Goal: Task Accomplishment & Management: Complete application form

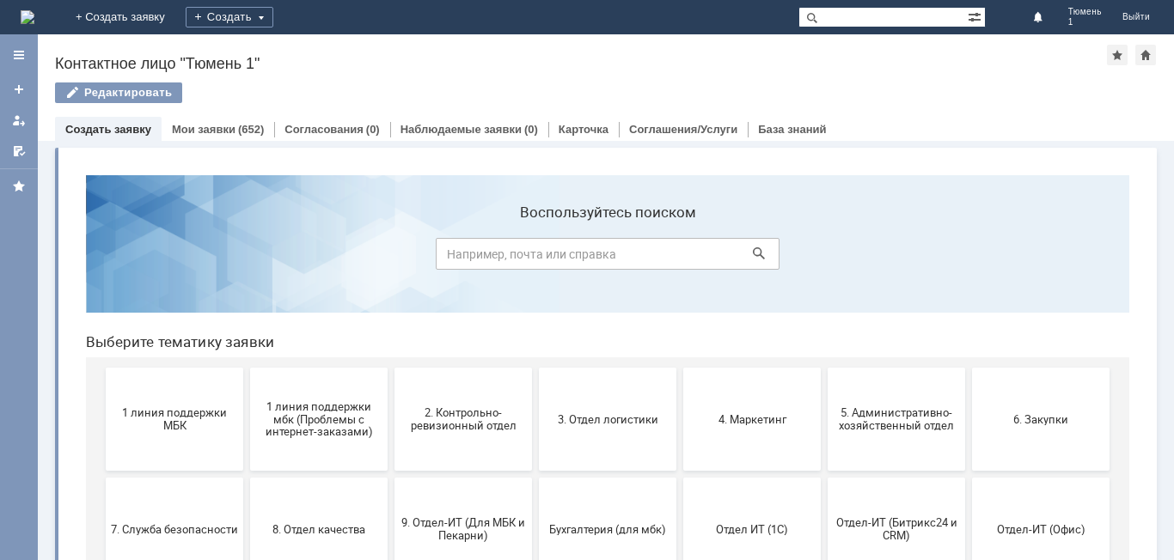
scroll to position [86, 0]
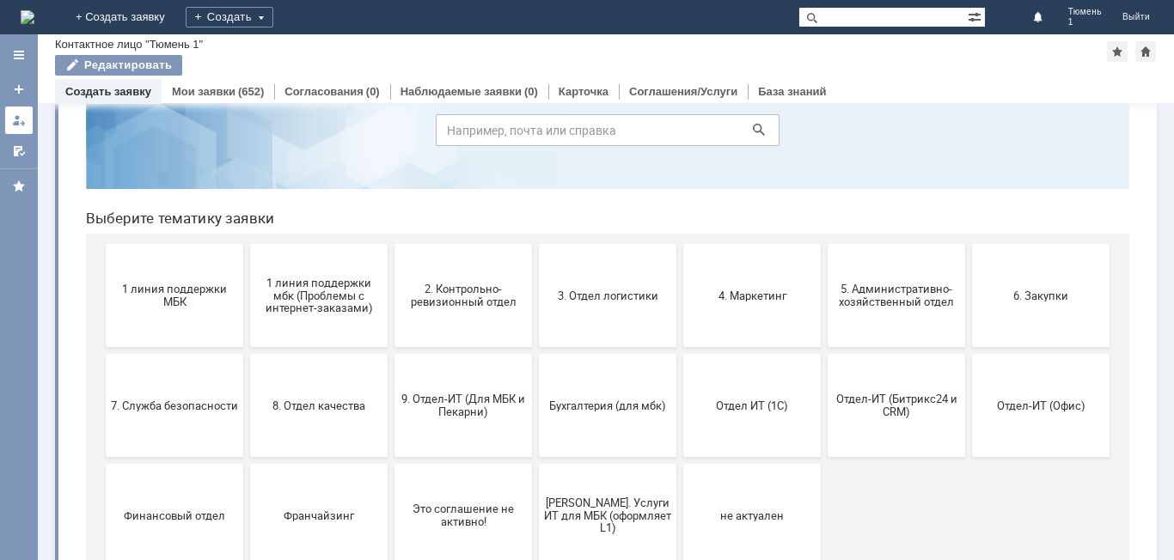
click at [13, 121] on div at bounding box center [19, 120] width 14 height 14
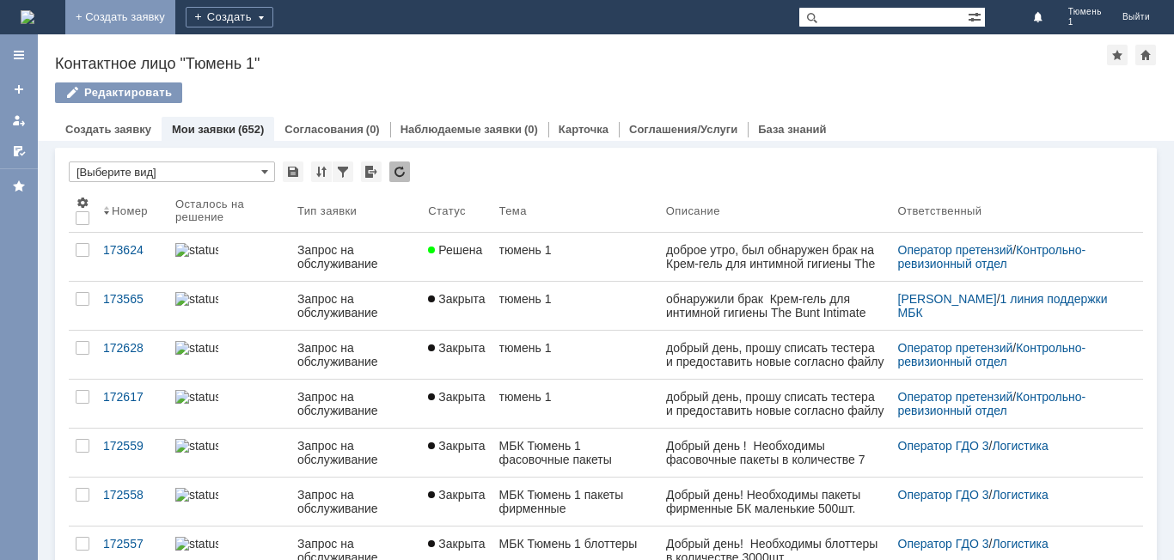
click at [175, 17] on link "+ Создать заявку" at bounding box center [120, 17] width 110 height 34
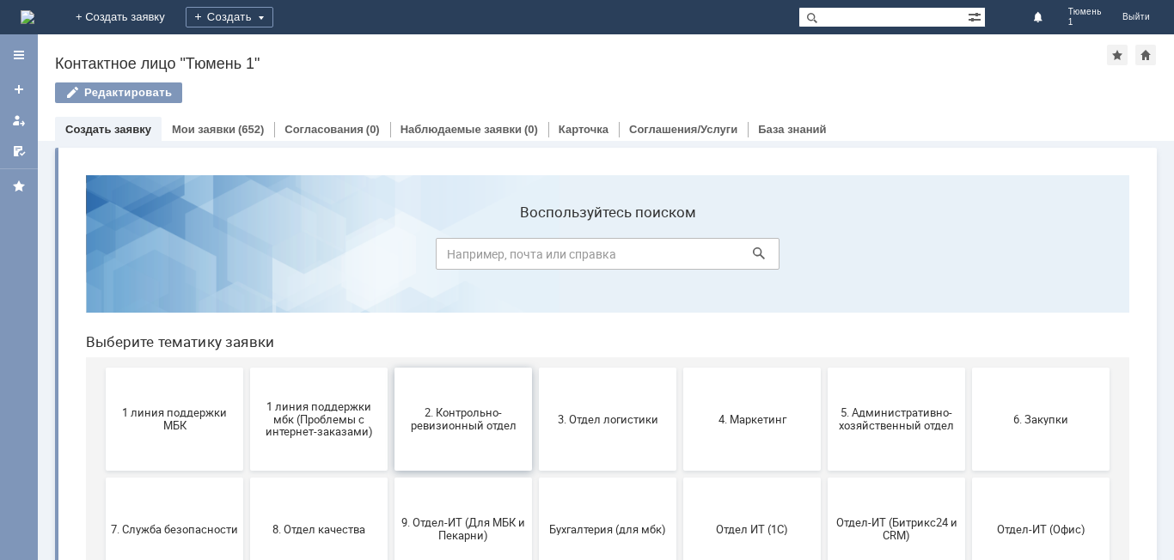
click at [473, 425] on span "2. Контрольно-ревизионный отдел" at bounding box center [463, 419] width 127 height 26
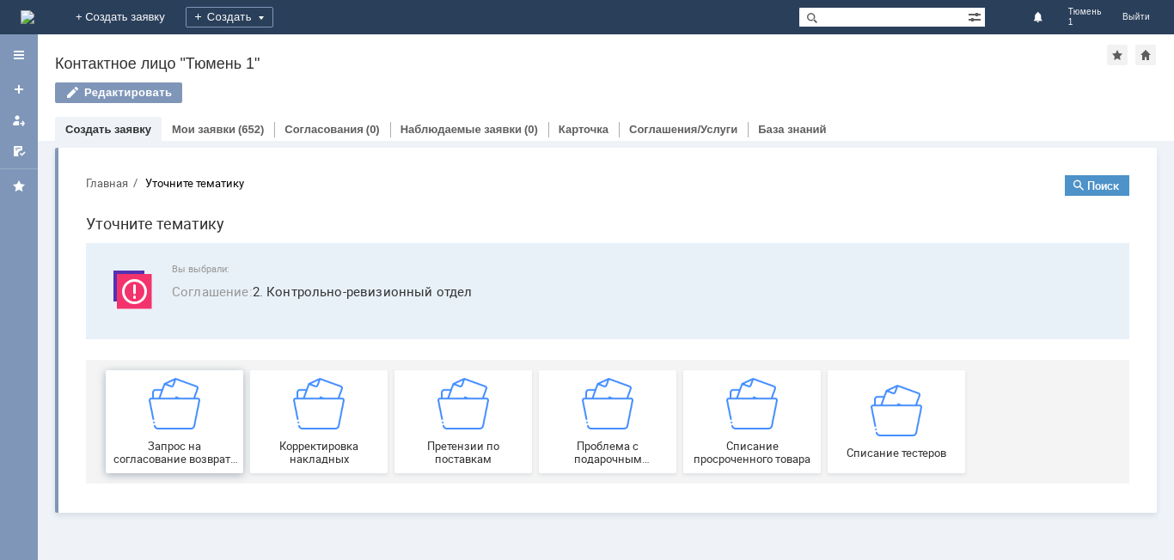
click at [185, 427] on img at bounding box center [175, 404] width 52 height 52
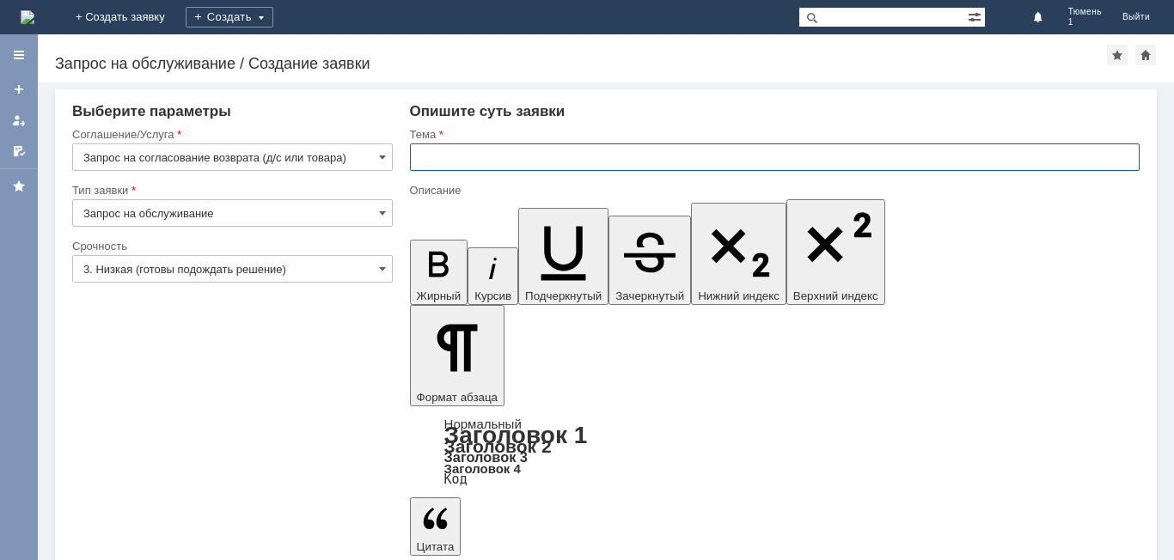
click at [450, 156] on input "text" at bounding box center [775, 157] width 730 height 27
type input "Тюмень 1 - не корректно сработала акция 1+1=4"
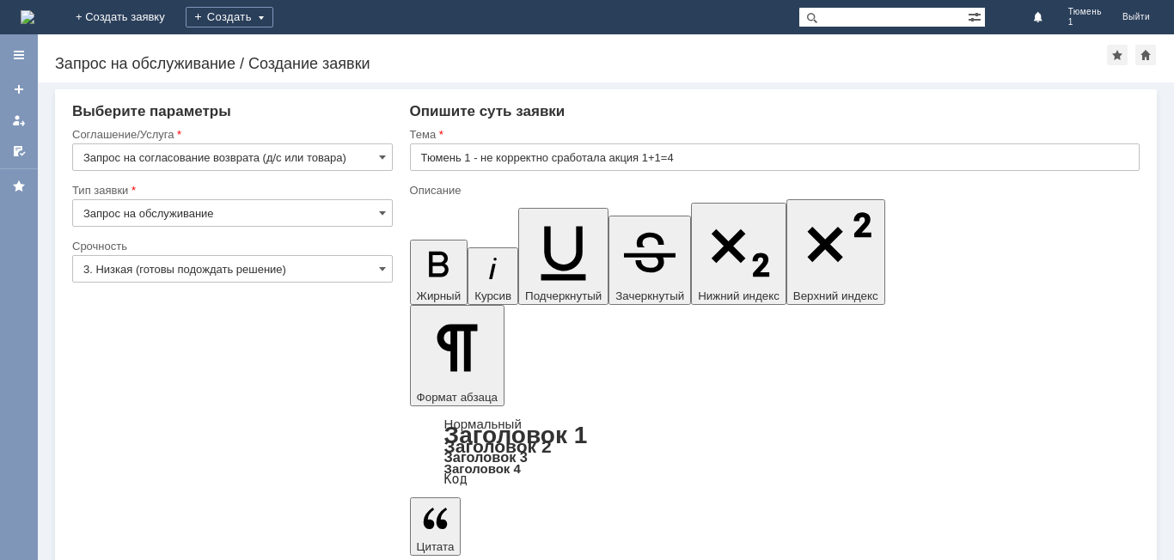
click at [383, 156] on span at bounding box center [382, 157] width 7 height 14
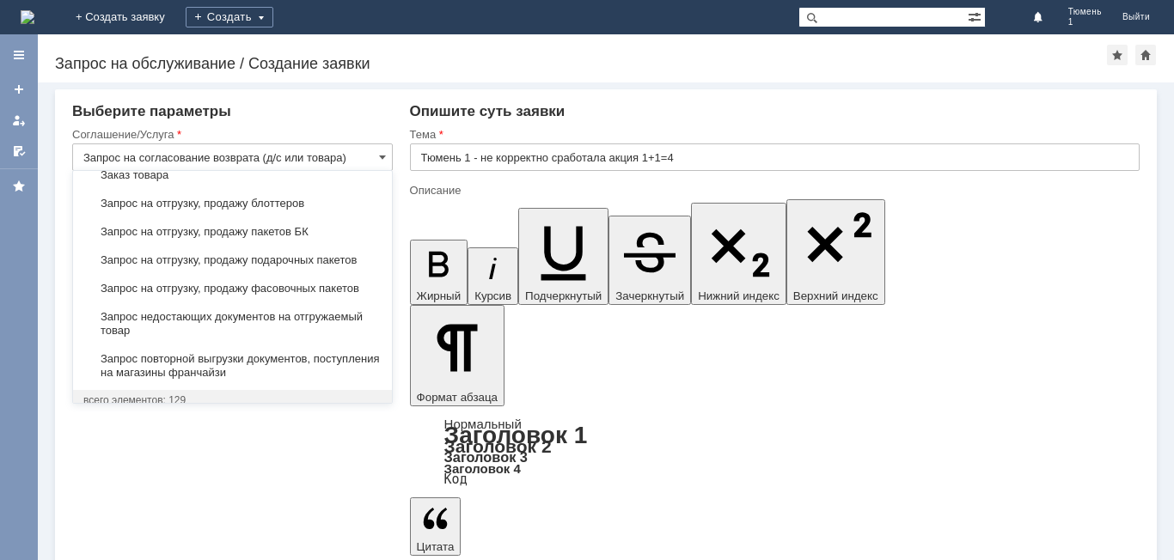
scroll to position [587, 0]
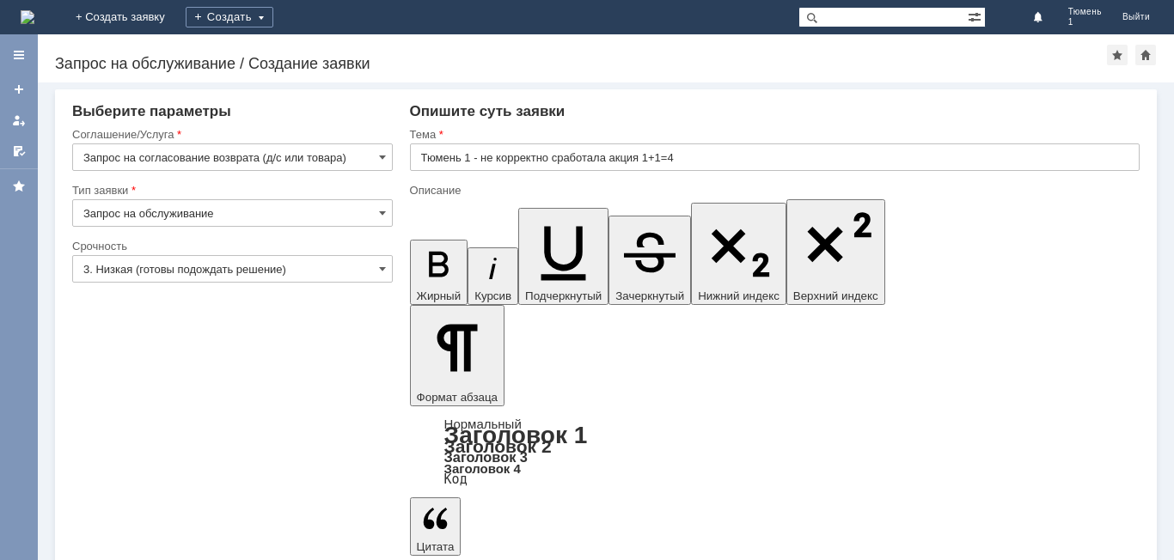
type input "Запрос на согласование возврата (д/с или товара)"
click at [383, 266] on span at bounding box center [382, 269] width 7 height 14
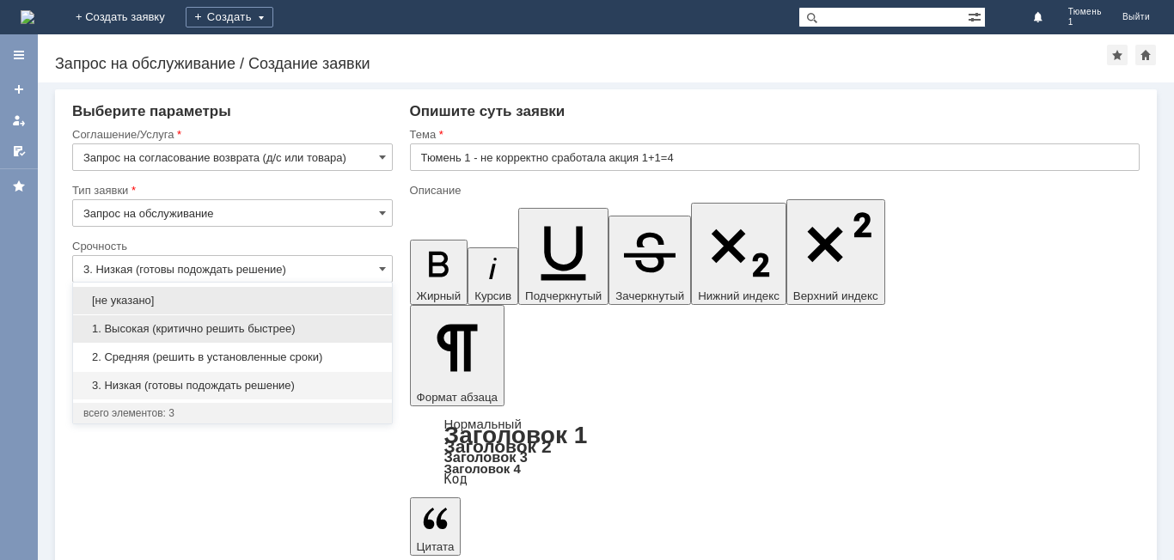
click at [281, 328] on span "1. Высокая (критично решить быстрее)" at bounding box center [232, 329] width 298 height 14
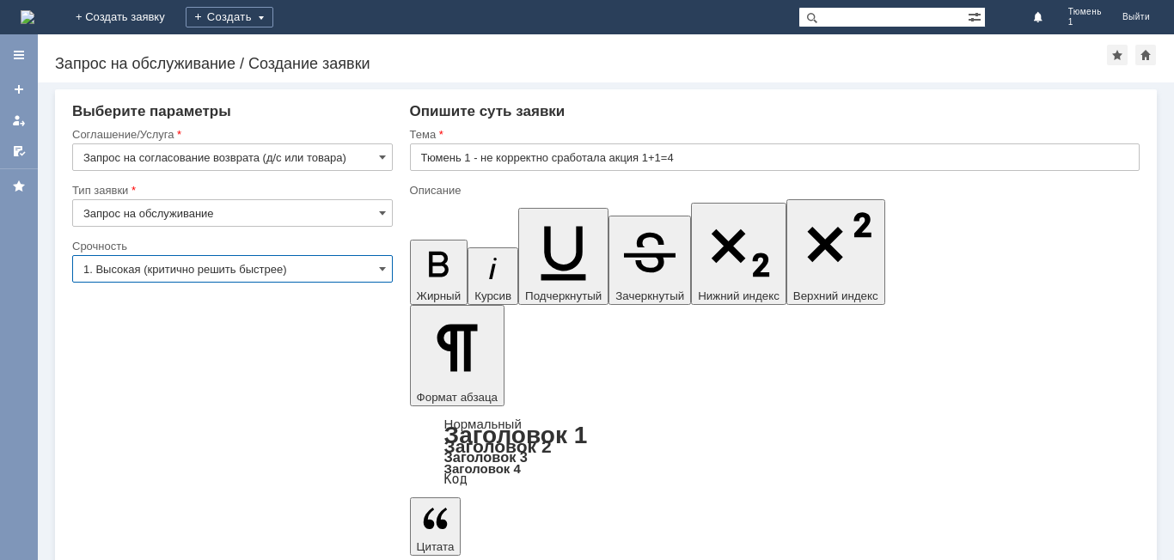
type input "1. Высокая (критично решить быстрее)"
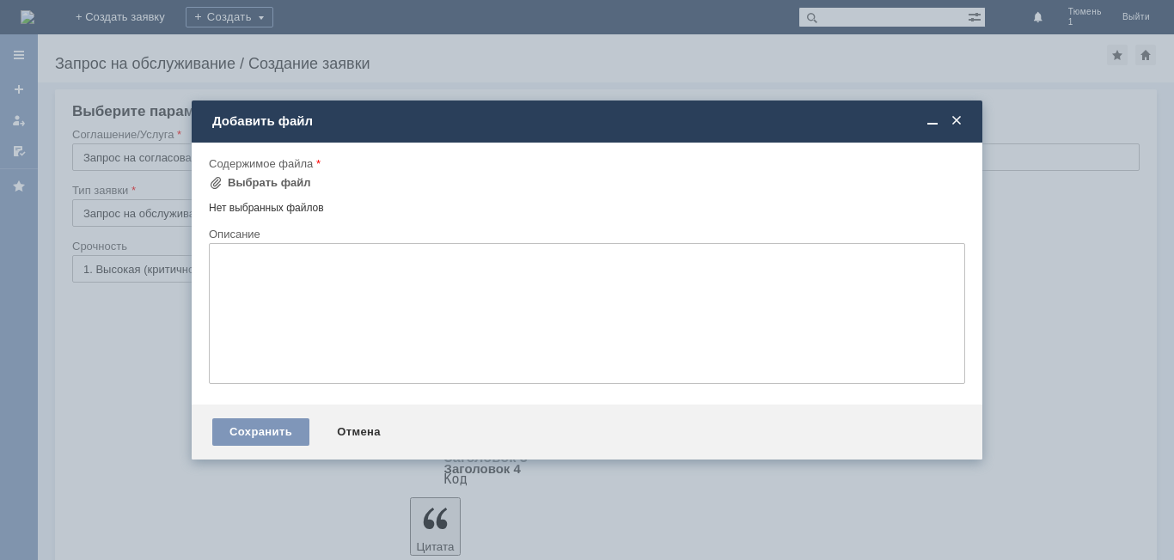
click at [956, 124] on span at bounding box center [956, 120] width 17 height 15
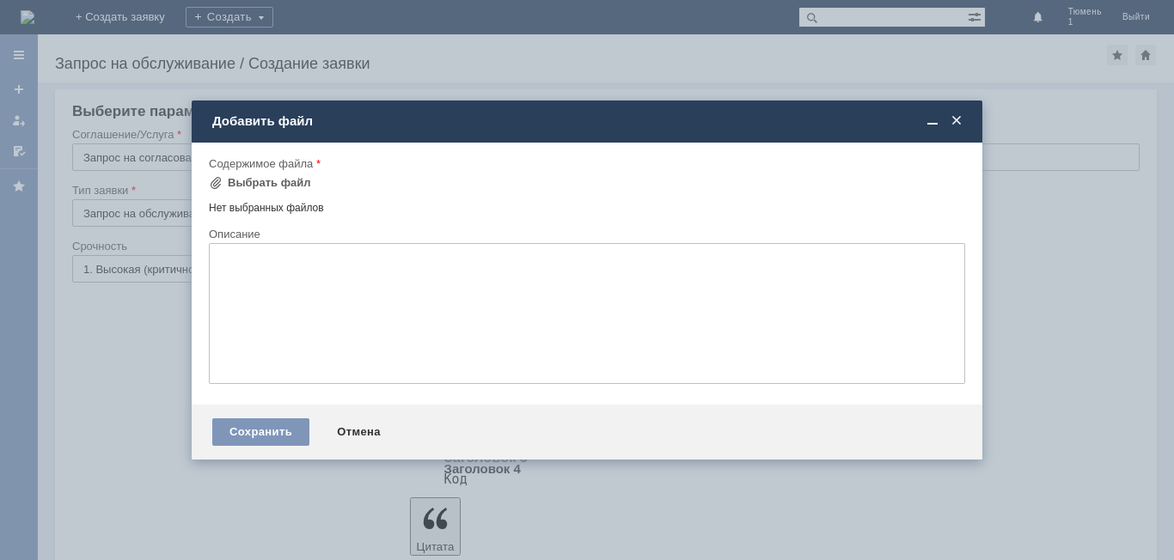
click at [952, 120] on span at bounding box center [956, 120] width 17 height 15
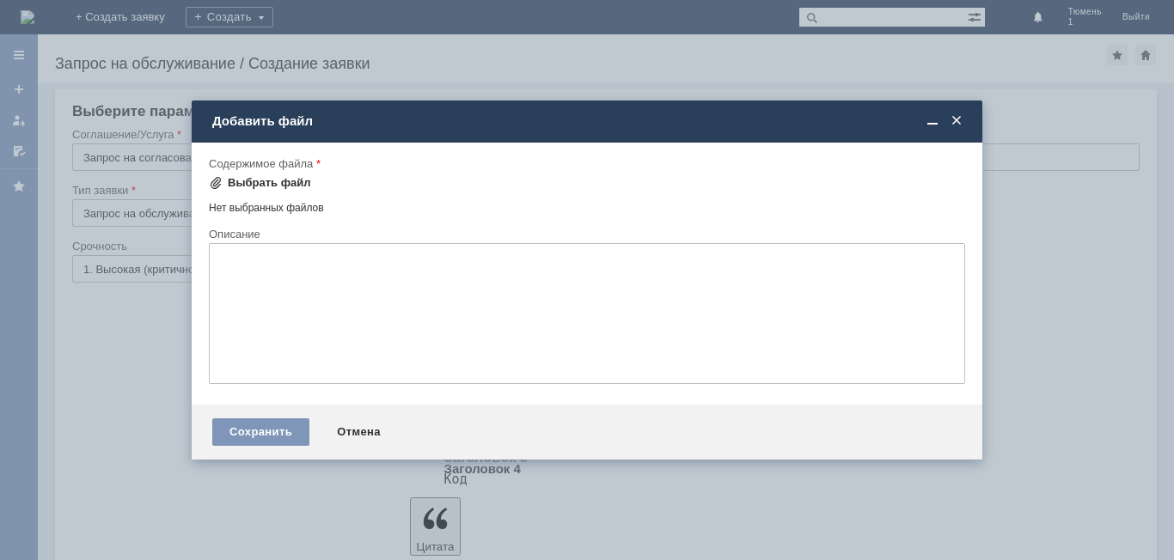
click at [248, 181] on div "Выбрать файл" at bounding box center [269, 183] width 83 height 14
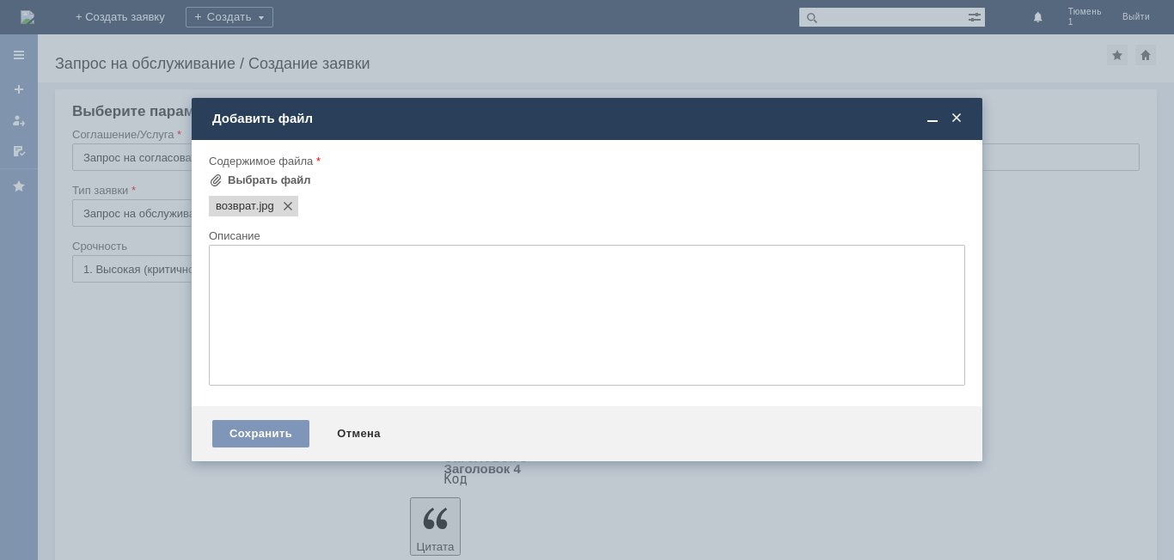
scroll to position [0, 0]
click at [246, 430] on div "Сохранить" at bounding box center [260, 433] width 97 height 27
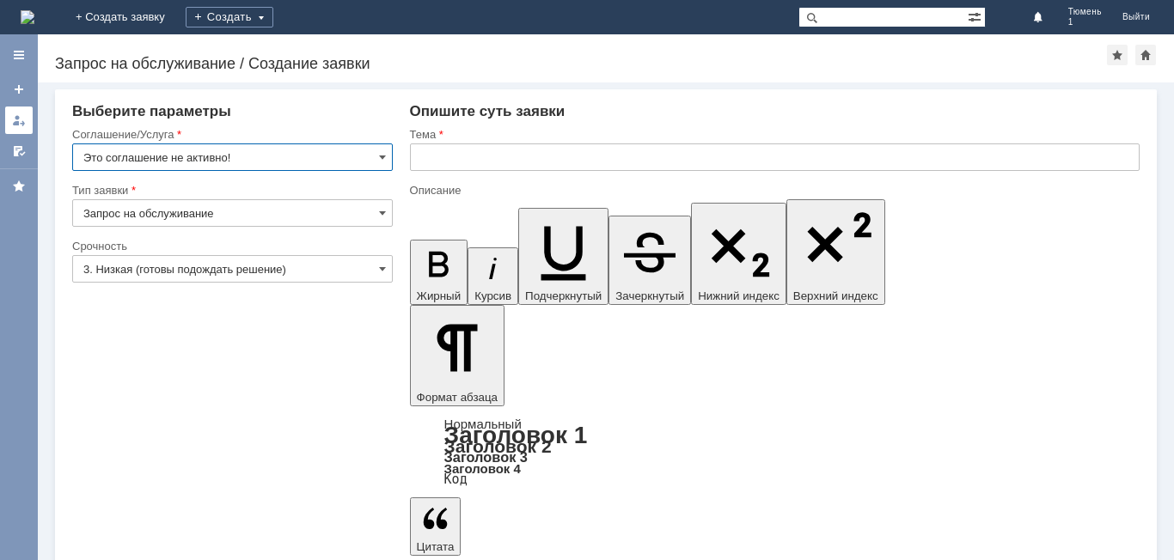
click at [15, 124] on div at bounding box center [19, 120] width 14 height 14
click at [25, 121] on div at bounding box center [19, 120] width 14 height 14
click at [24, 118] on div at bounding box center [19, 120] width 14 height 14
click at [14, 122] on div at bounding box center [19, 120] width 14 height 14
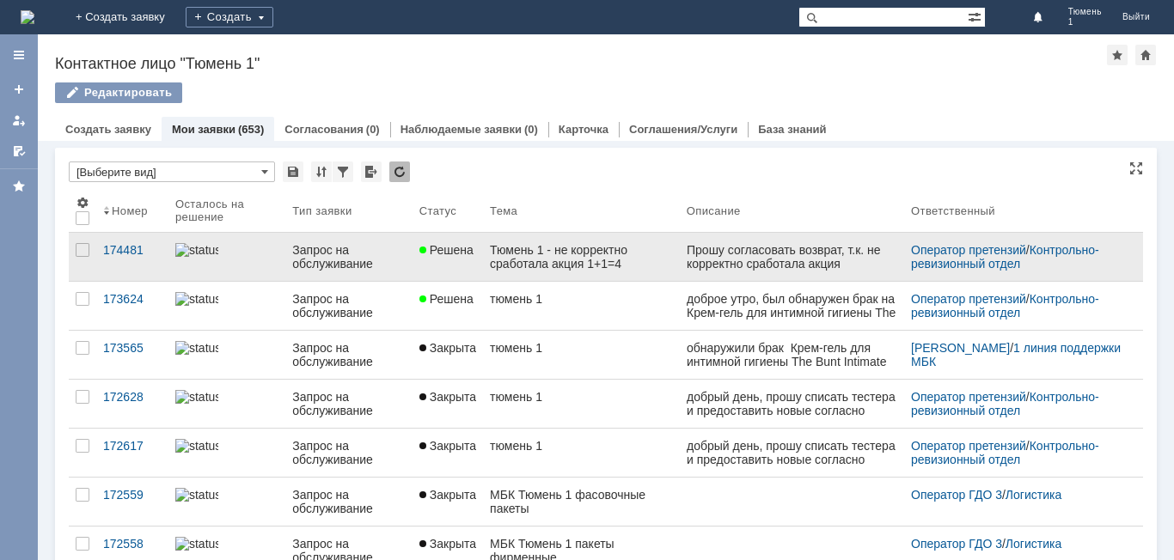
click at [470, 258] on link "Решена" at bounding box center [447, 257] width 70 height 48
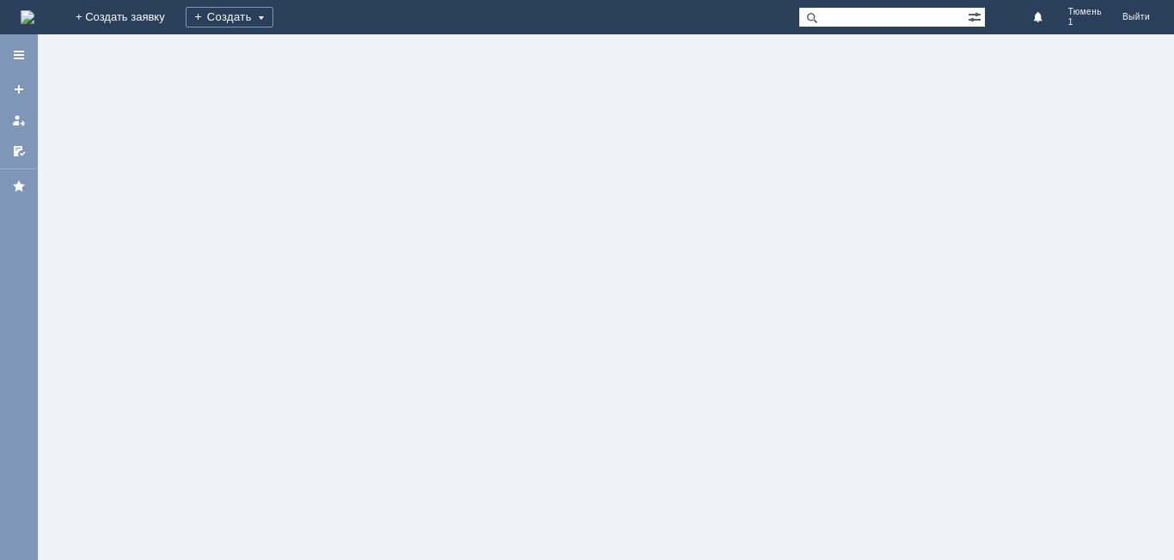
click at [470, 258] on div at bounding box center [606, 297] width 1136 height 526
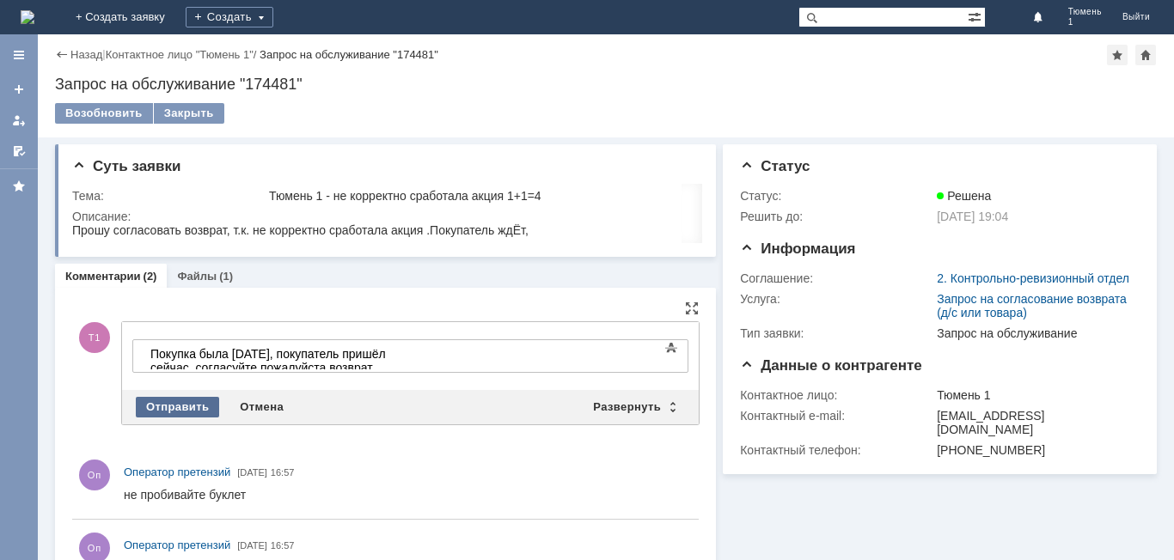
click at [177, 401] on div "Отправить" at bounding box center [177, 407] width 83 height 21
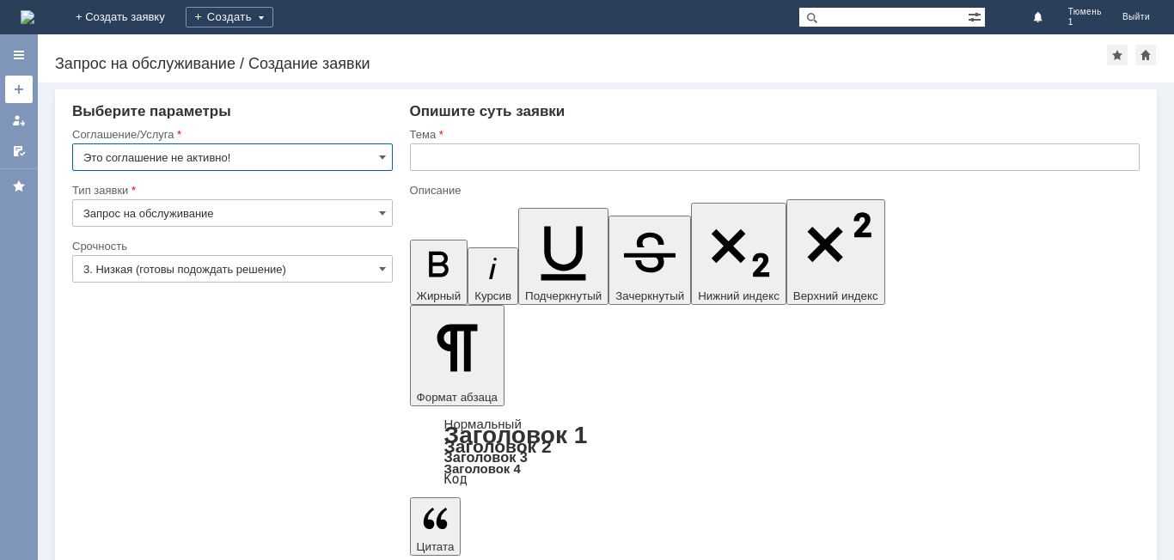
click at [23, 83] on div at bounding box center [19, 89] width 14 height 14
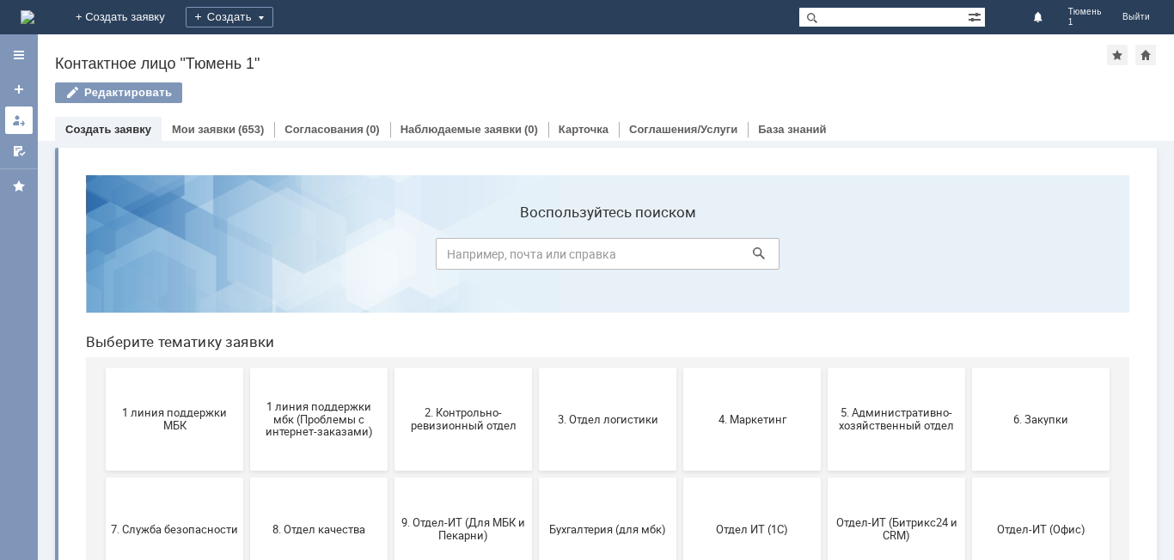
click at [16, 124] on div at bounding box center [19, 120] width 14 height 14
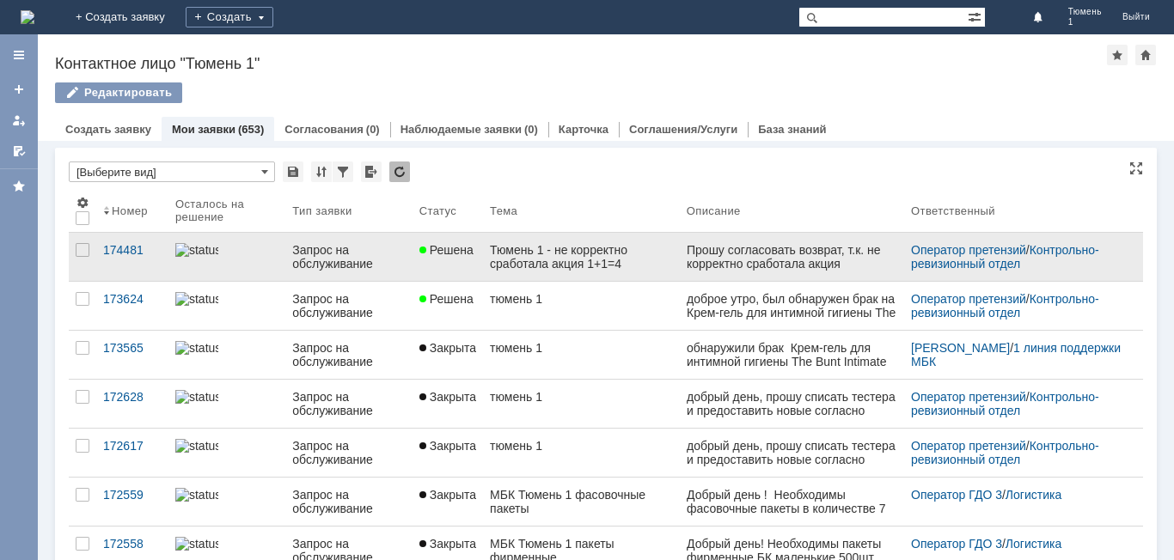
click at [353, 254] on div "Запрос на обслуживание" at bounding box center [348, 256] width 113 height 27
click at [353, 254] on div "Назад | Контактное лицо "Тюмень 1" Контактное лицо "Тюмень 1" Редактировать emp…" at bounding box center [606, 297] width 1136 height 526
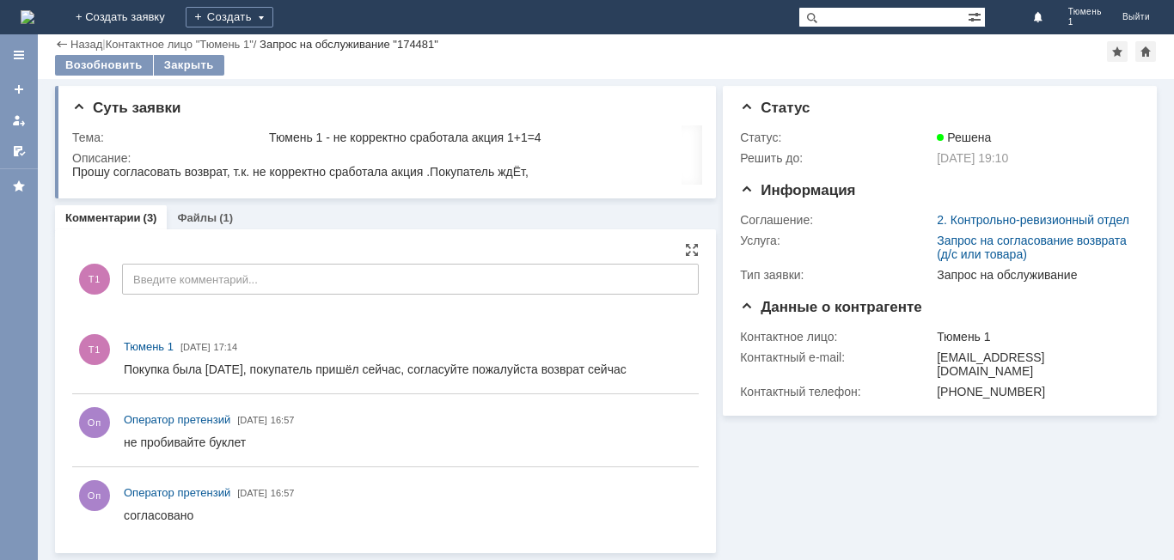
scroll to position [1, 0]
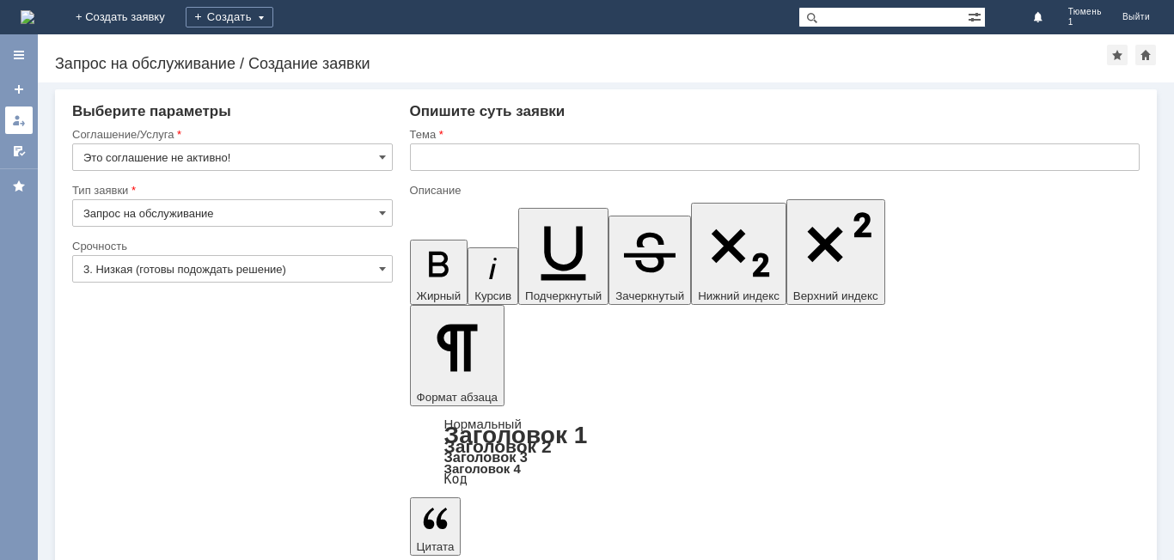
click at [19, 123] on div at bounding box center [19, 120] width 14 height 14
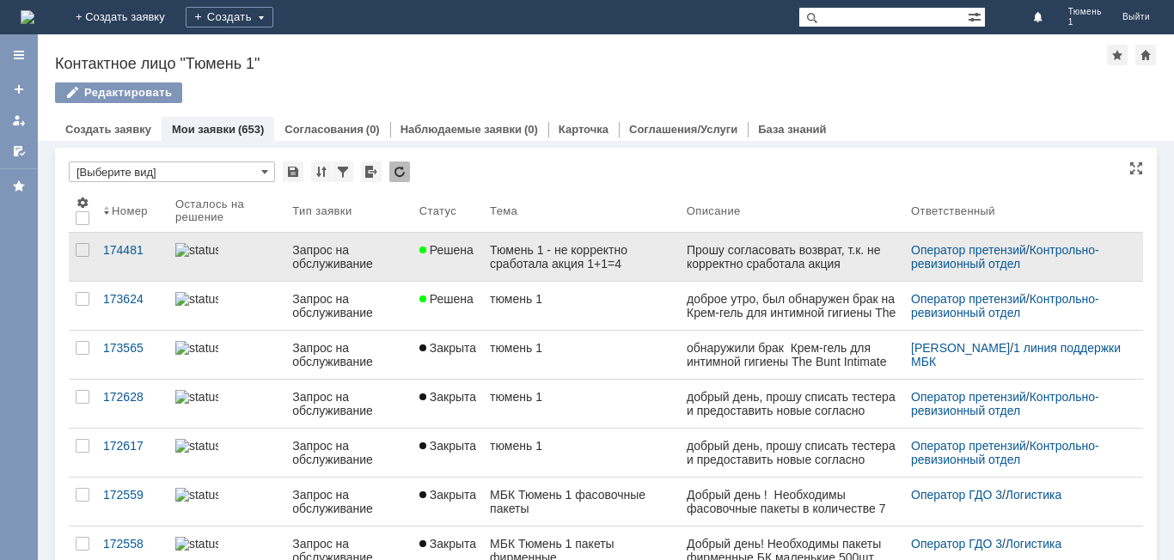
click at [412, 262] on link "Решена" at bounding box center [447, 257] width 70 height 48
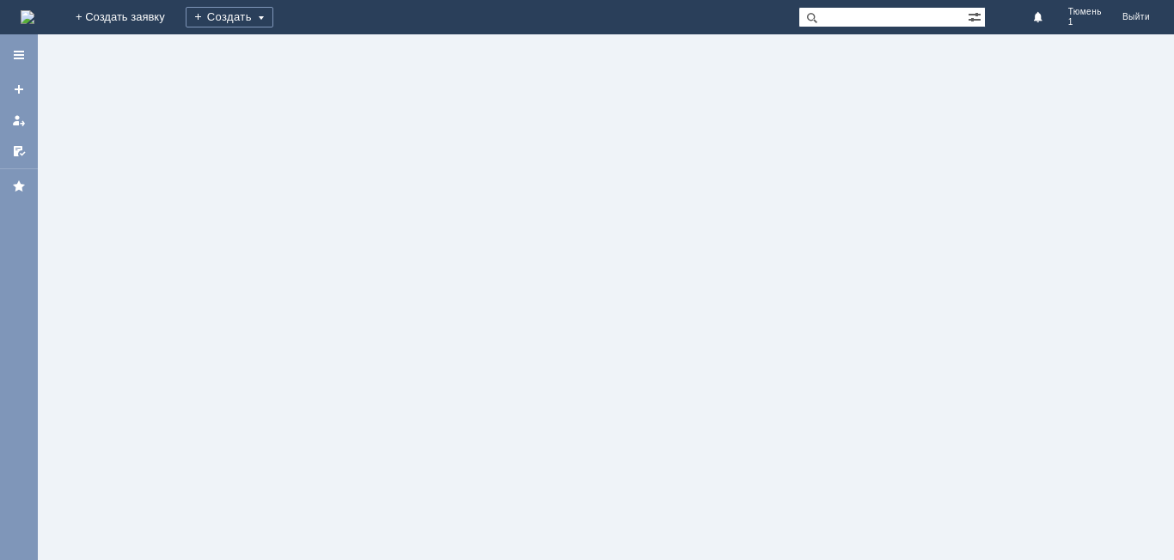
click at [412, 262] on div at bounding box center [606, 297] width 1136 height 526
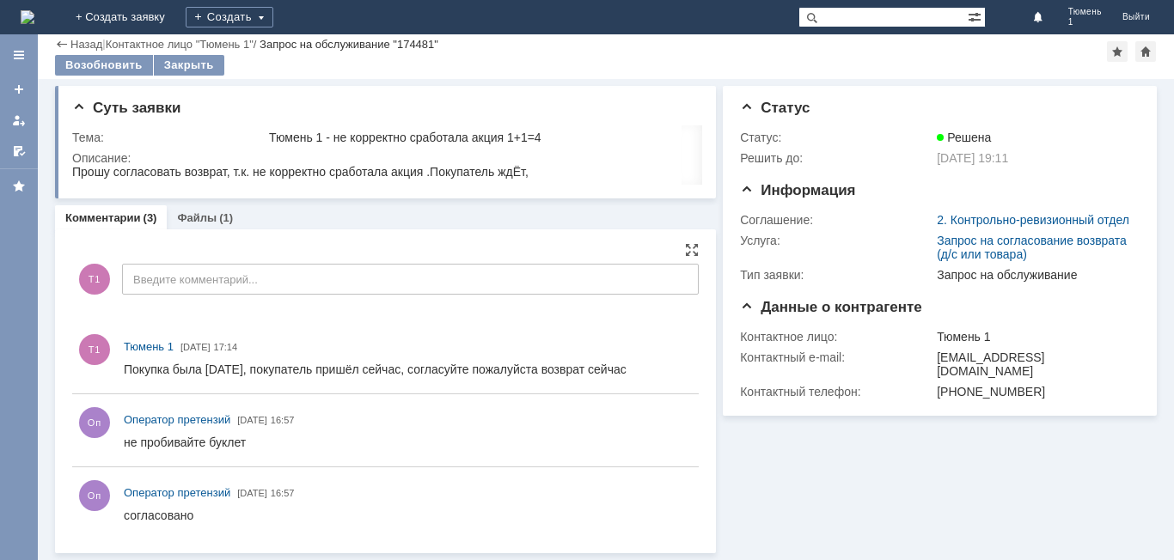
scroll to position [1, 0]
click at [175, 13] on link "+ Создать заявку" at bounding box center [120, 17] width 110 height 34
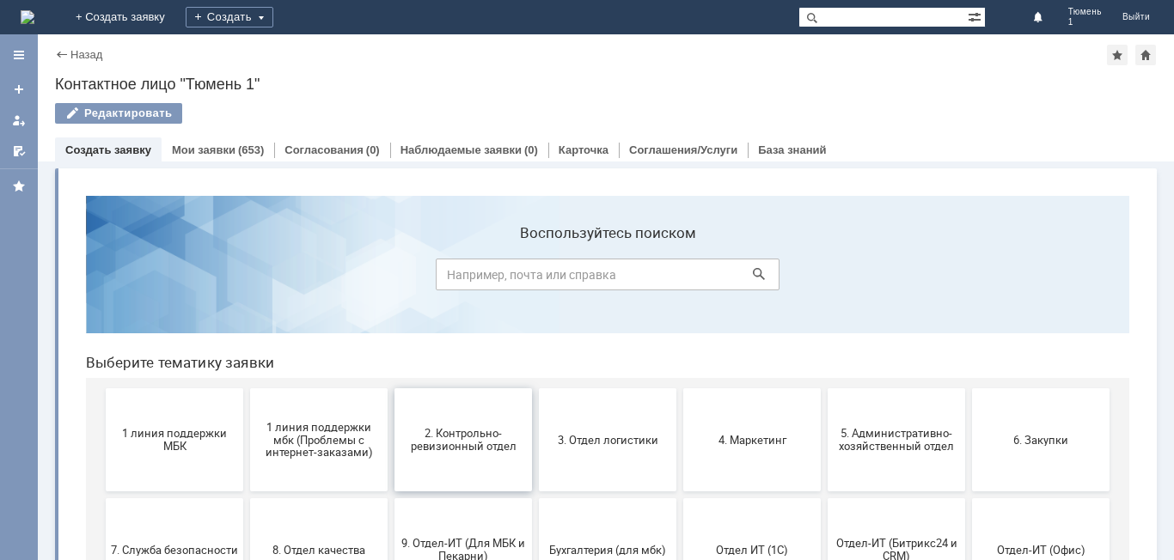
click at [468, 430] on span "2. Контрольно-ревизионный отдел" at bounding box center [463, 440] width 127 height 26
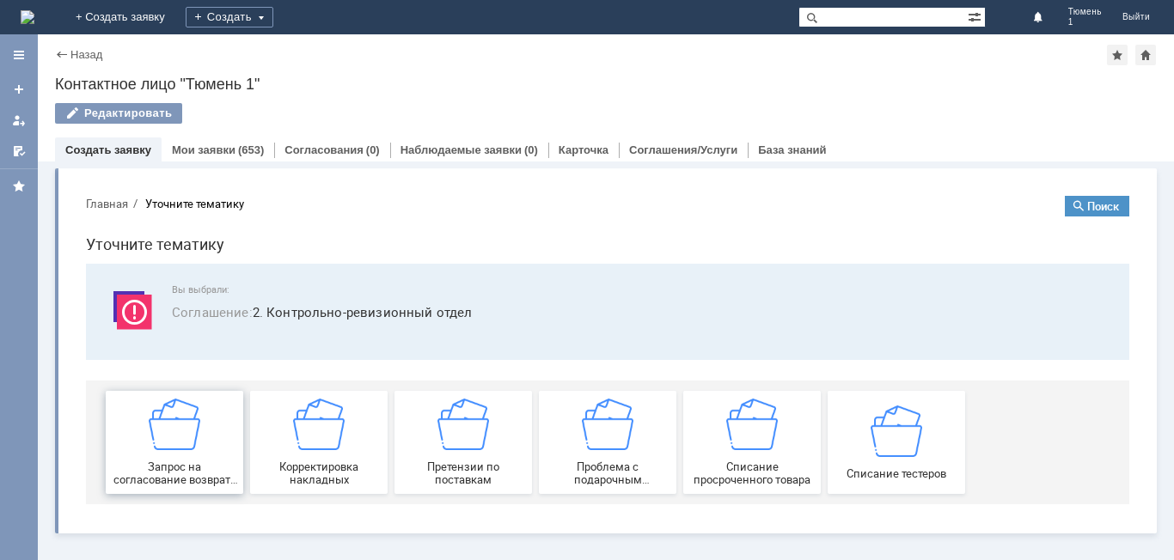
click at [179, 451] on div "Запрос на согласование возврата (д/с или товара)" at bounding box center [174, 443] width 127 height 88
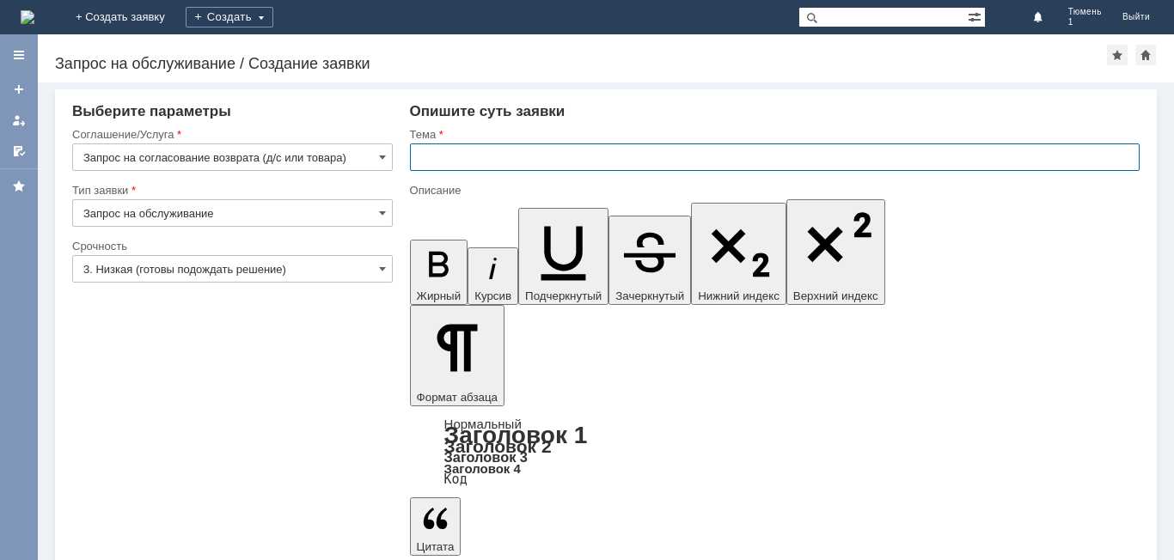
click at [450, 150] on input "text" at bounding box center [775, 157] width 730 height 27
type input "Тюмень 1 не корректно сработала акция 1+1=4"
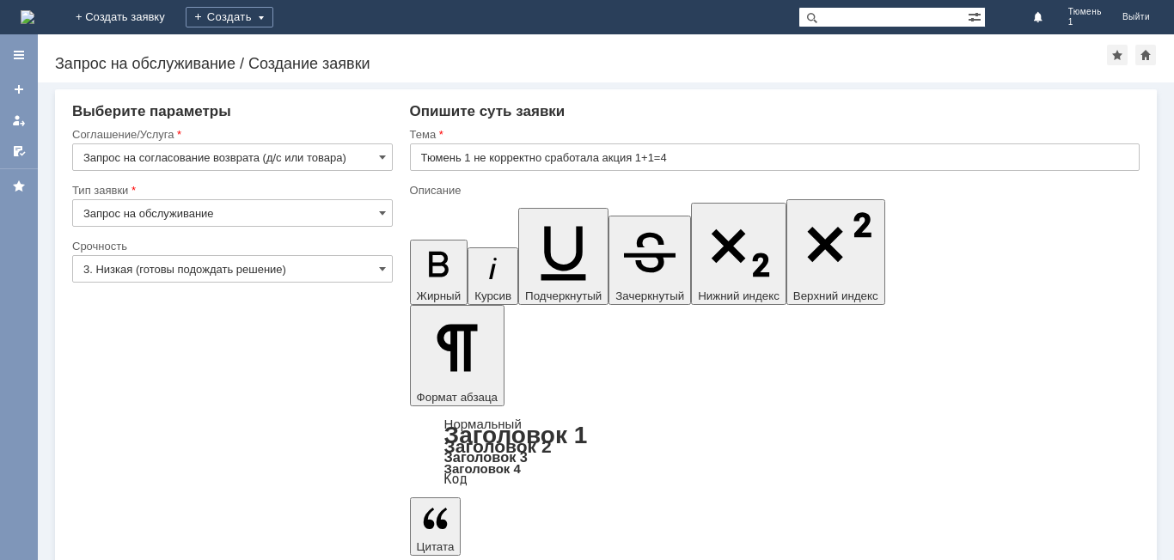
click at [381, 266] on span at bounding box center [382, 269] width 7 height 14
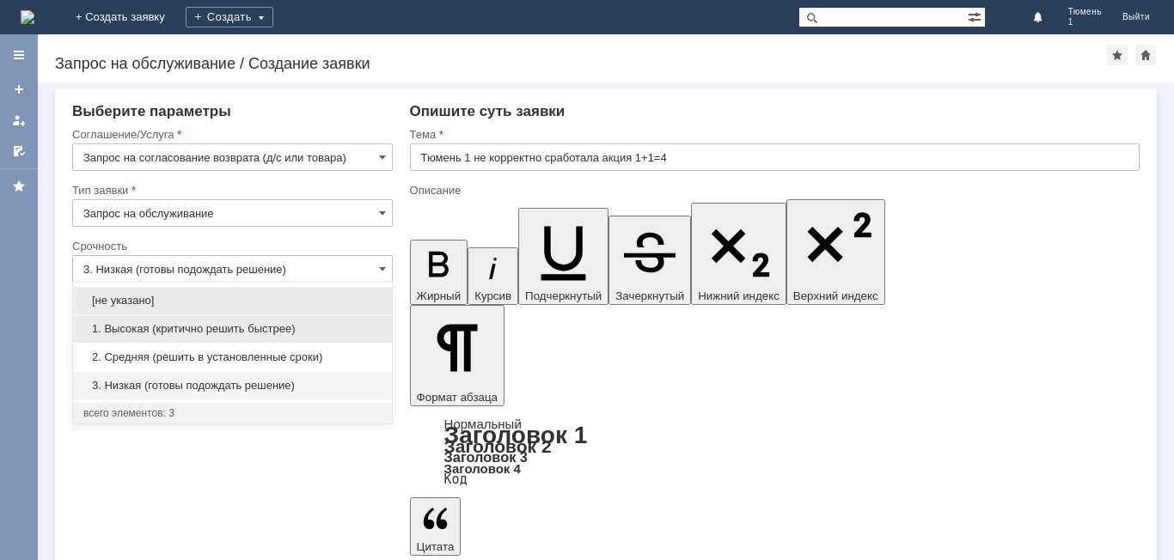
click at [278, 327] on span "1. Высокая (критично решить быстрее)" at bounding box center [232, 329] width 298 height 14
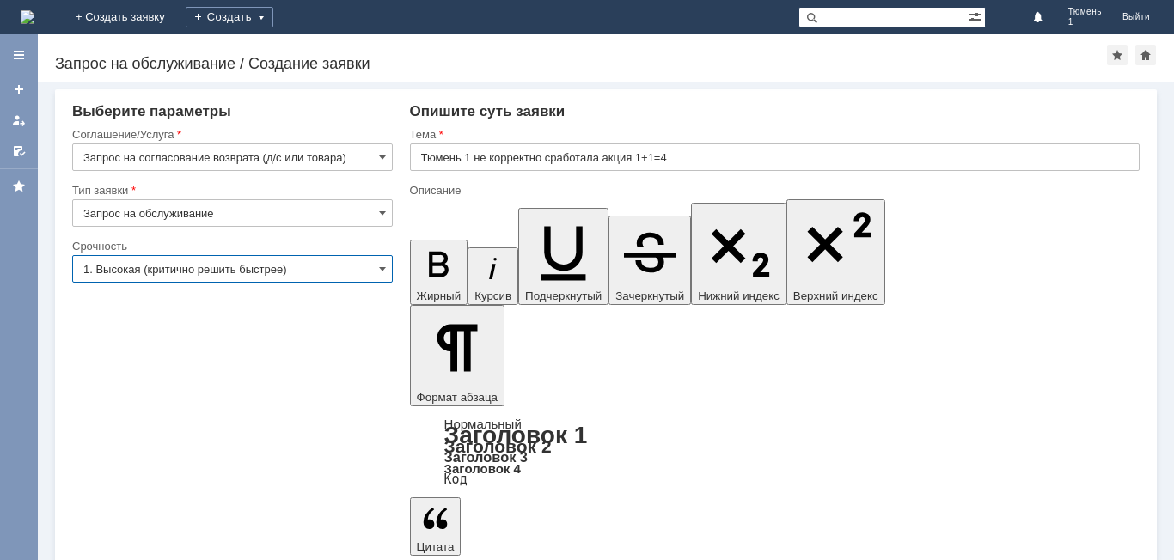
type input "1. Высокая (критично решить быстрее)"
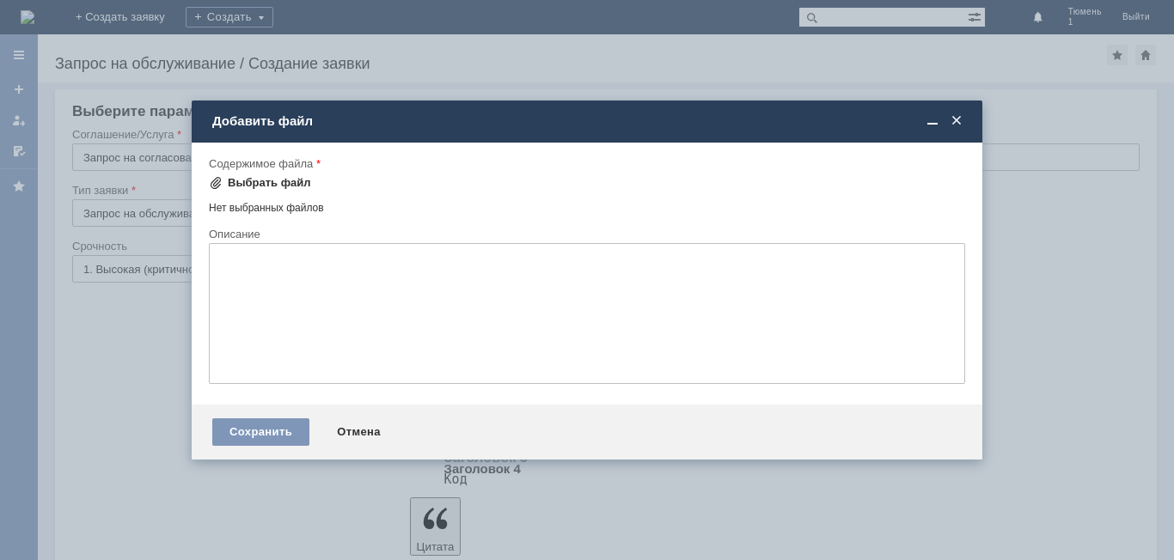
click at [217, 181] on span at bounding box center [216, 183] width 14 height 14
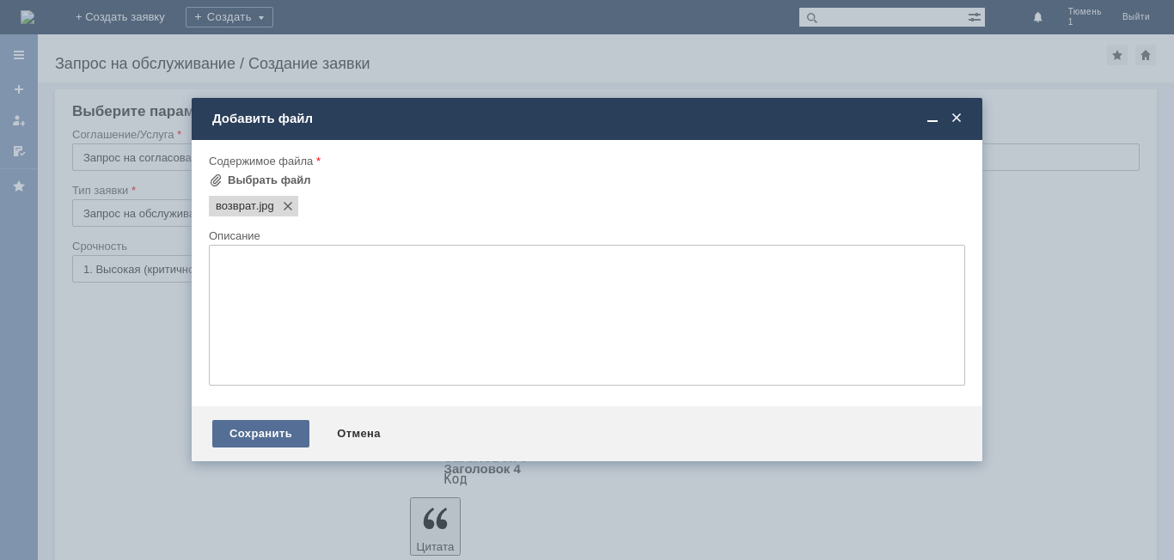
click at [290, 427] on div "Сохранить" at bounding box center [260, 433] width 97 height 27
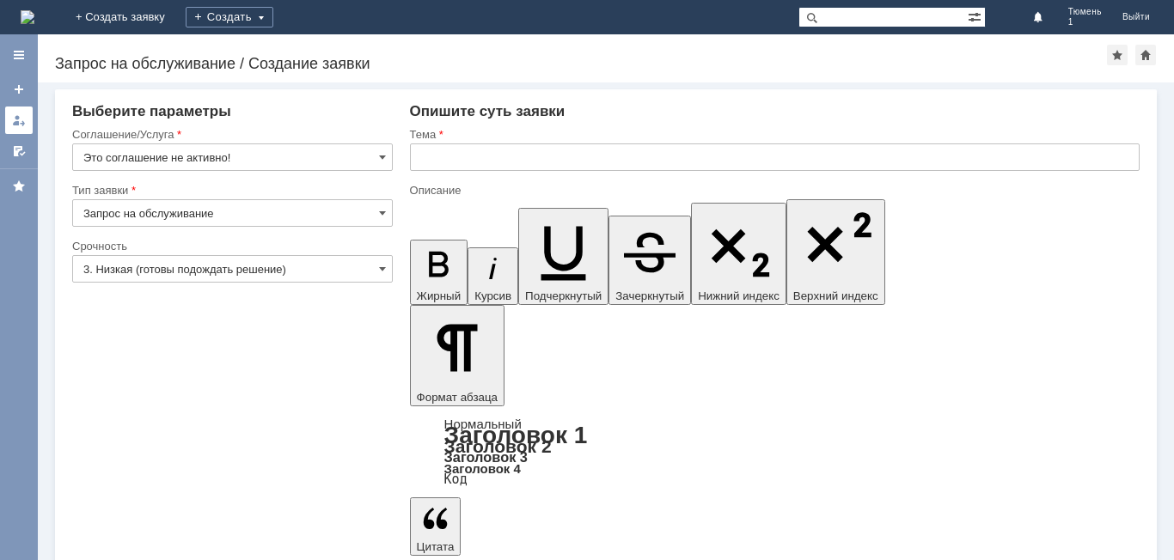
click at [14, 118] on div at bounding box center [19, 120] width 14 height 14
click at [21, 119] on div at bounding box center [19, 120] width 14 height 14
click at [20, 118] on div at bounding box center [19, 120] width 14 height 14
click at [23, 116] on div at bounding box center [19, 120] width 14 height 14
click at [18, 121] on div at bounding box center [19, 120] width 14 height 14
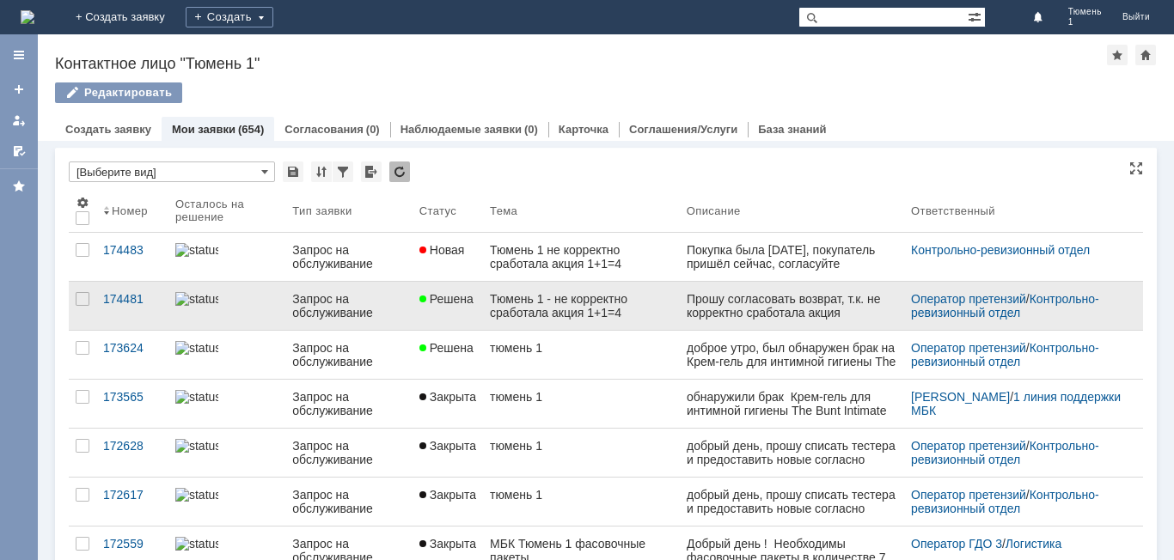
click at [434, 308] on link "Решена" at bounding box center [447, 306] width 70 height 48
click at [434, 308] on div "Назад | Контактное лицо "Тюмень 1" Контактное лицо "Тюмень 1" Редактировать emp…" at bounding box center [606, 297] width 1136 height 526
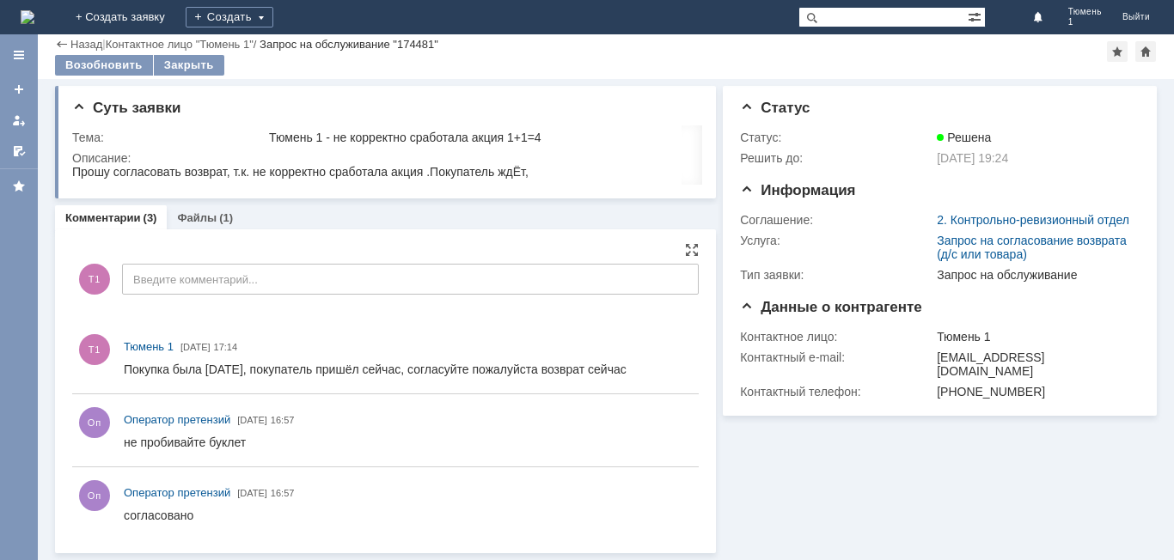
scroll to position [1, 0]
